Goal: Task Accomplishment & Management: Use online tool/utility

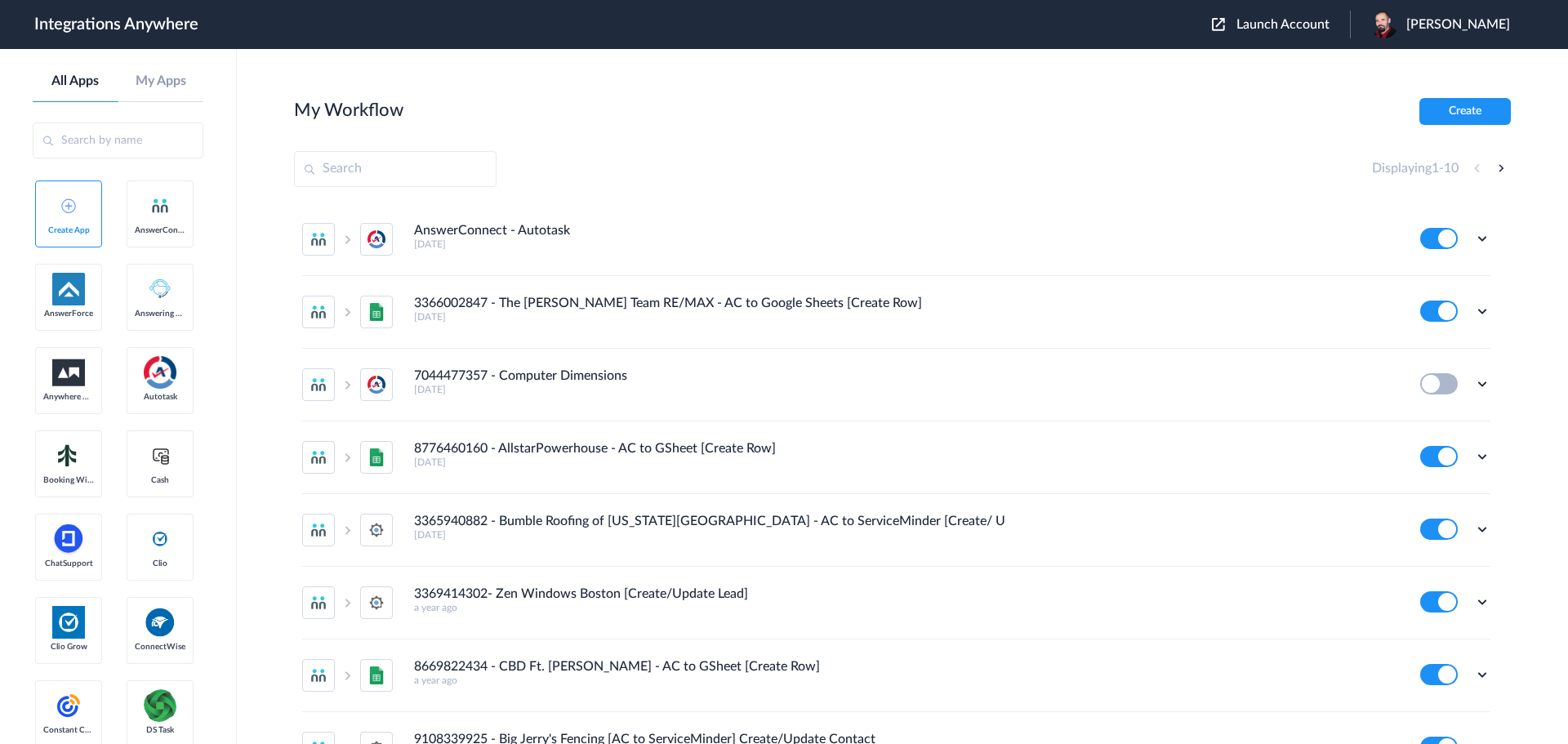
click at [1313, 28] on span "Launch Account" at bounding box center [1283, 24] width 93 height 13
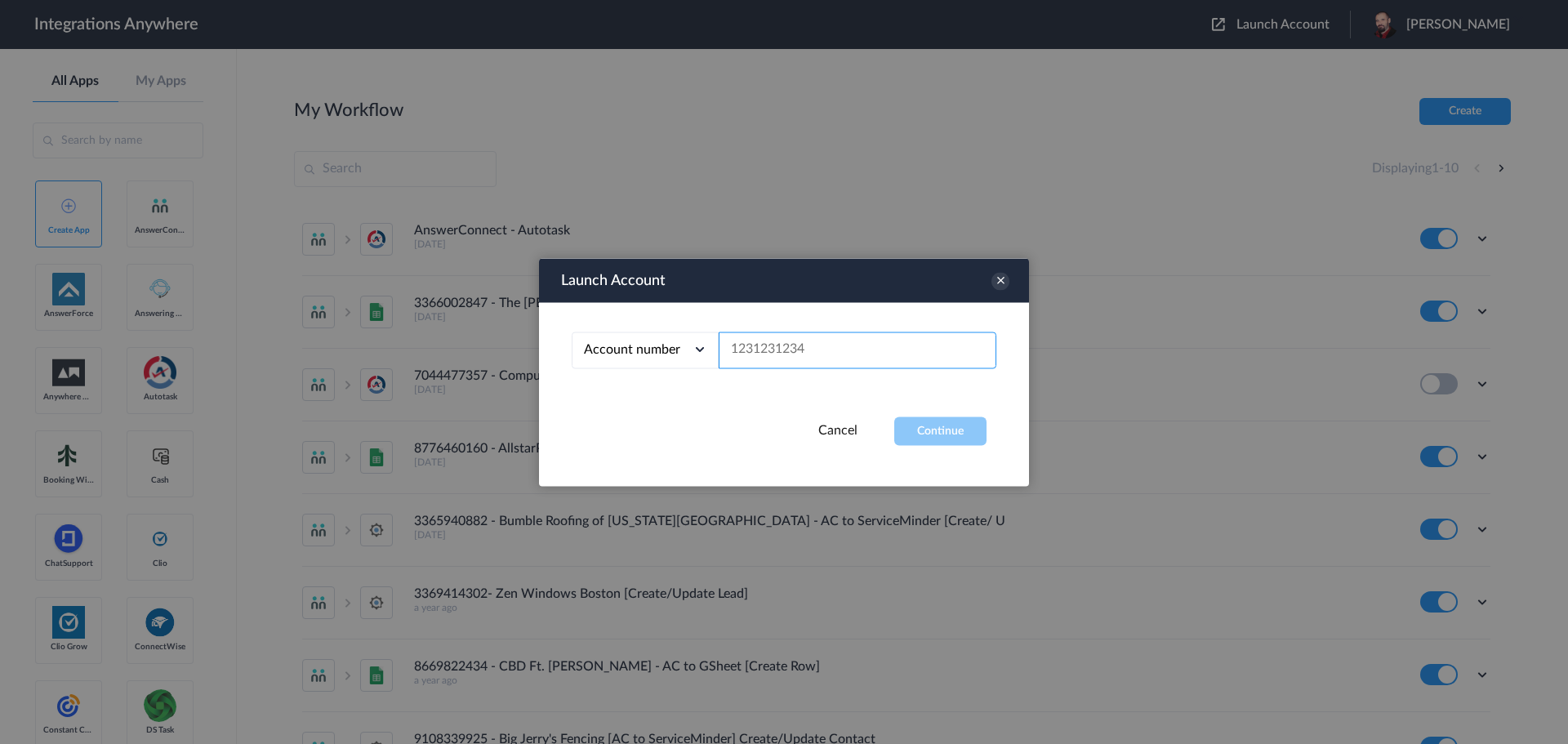
paste input "8774353204"
type input "8774353204"
click at [939, 419] on button "Continue" at bounding box center [940, 430] width 92 height 28
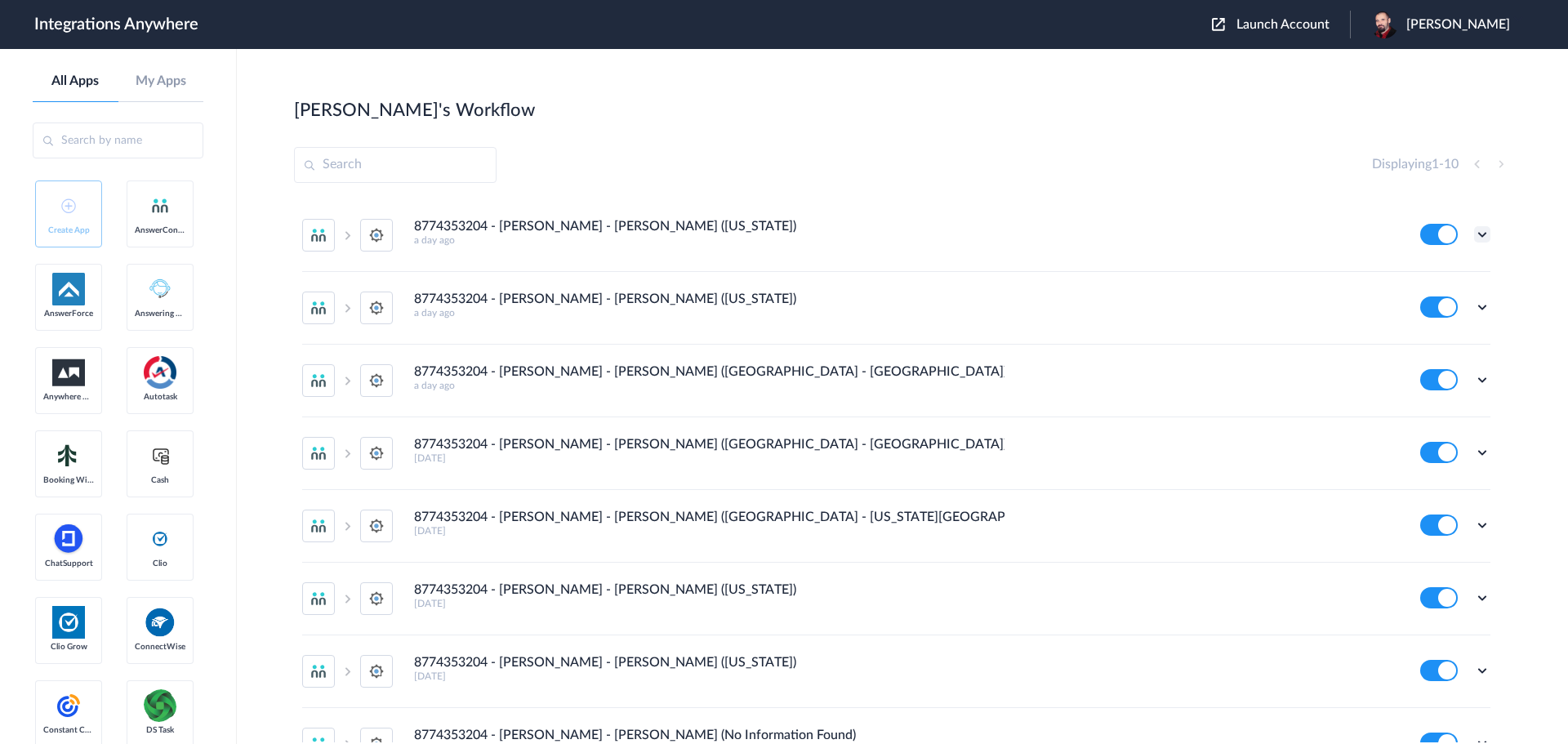
click at [1474, 236] on icon at bounding box center [1482, 234] width 16 height 16
click at [1403, 274] on link "Edit" at bounding box center [1416, 272] width 39 height 12
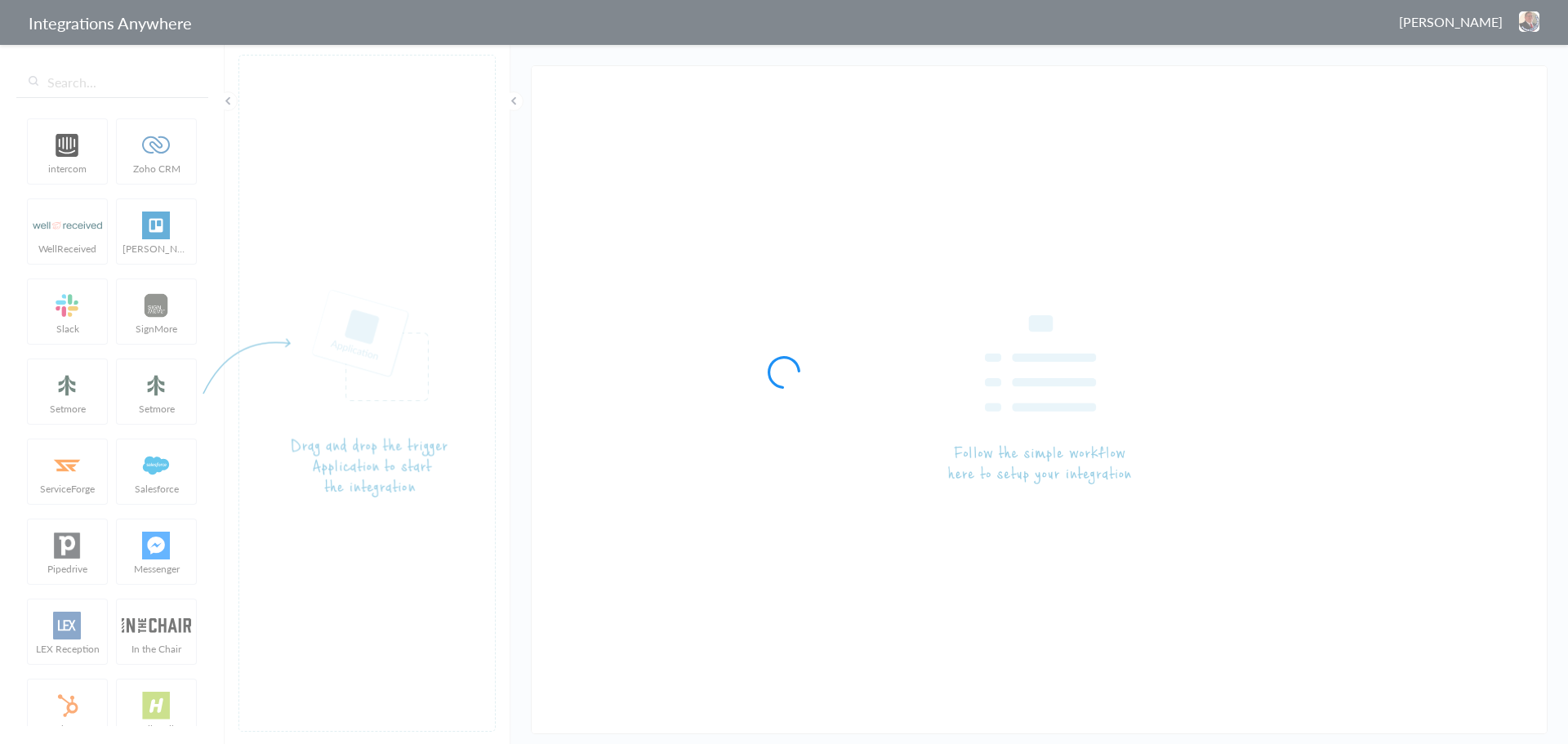
type input "8774353204 - [PERSON_NAME] - [PERSON_NAME] ([US_STATE])"
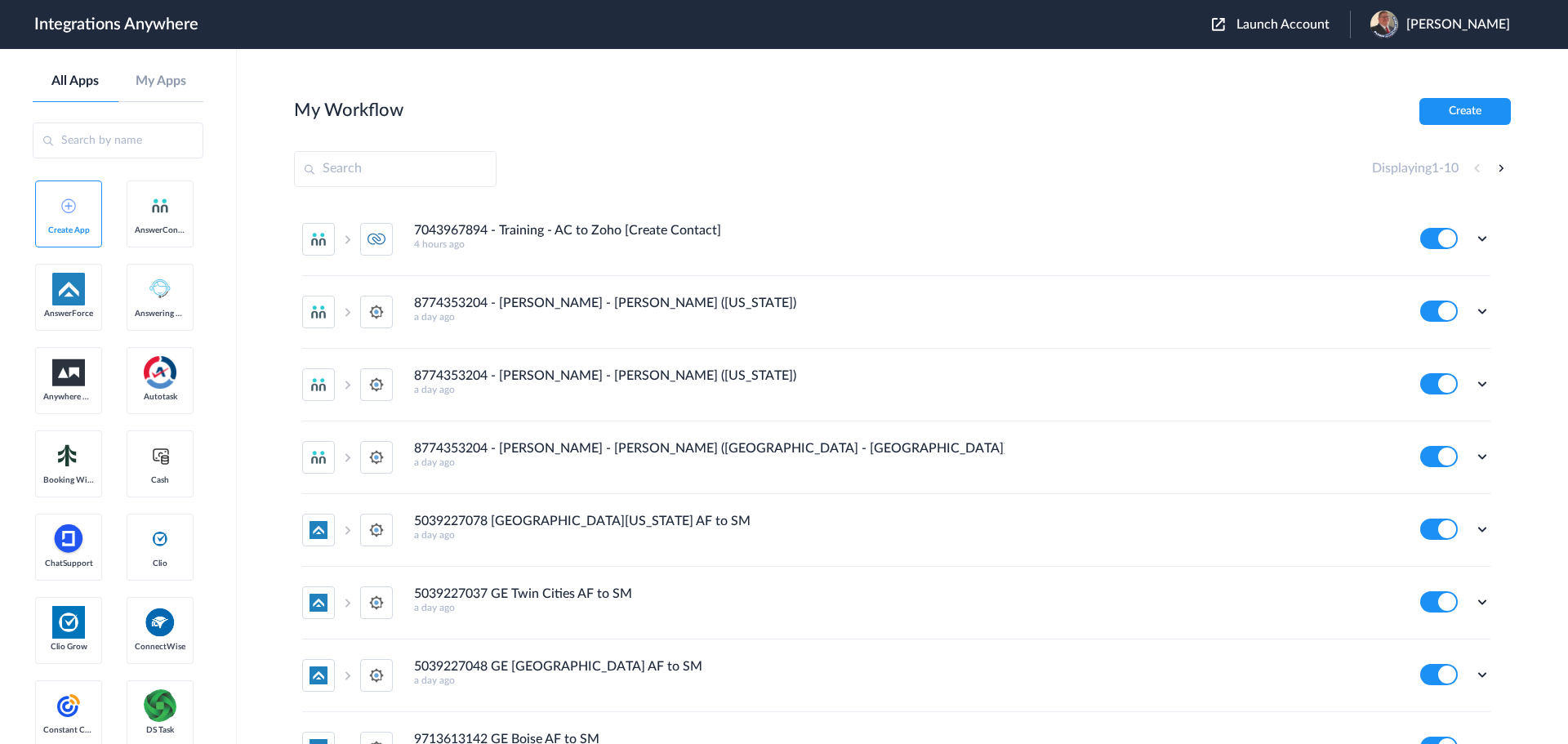
click at [1283, 23] on span "Launch Account" at bounding box center [1283, 24] width 93 height 13
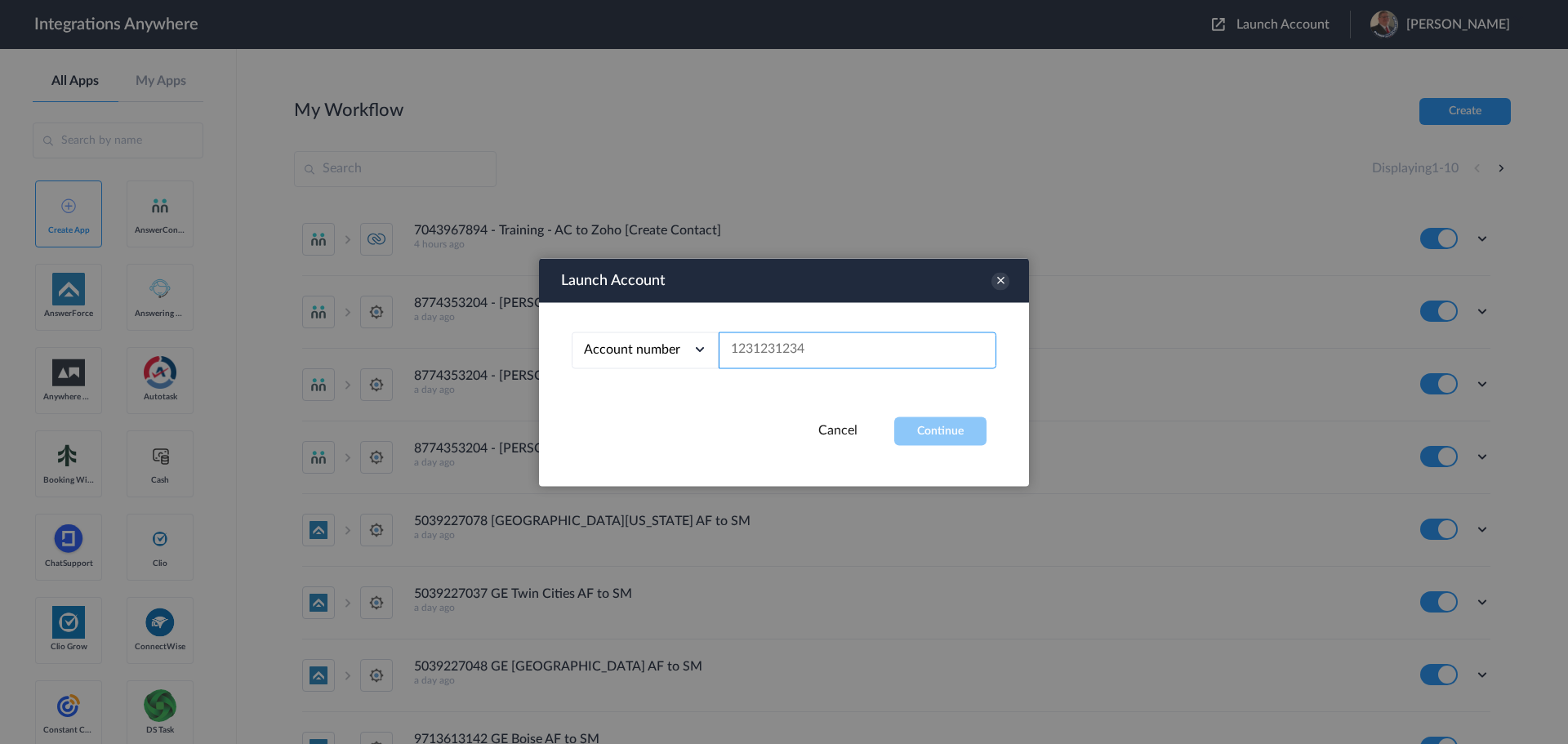
paste input "8774353204"
type input "8774353204"
click at [931, 439] on button "Continue" at bounding box center [940, 430] width 92 height 28
